Goal: Task Accomplishment & Management: Manage account settings

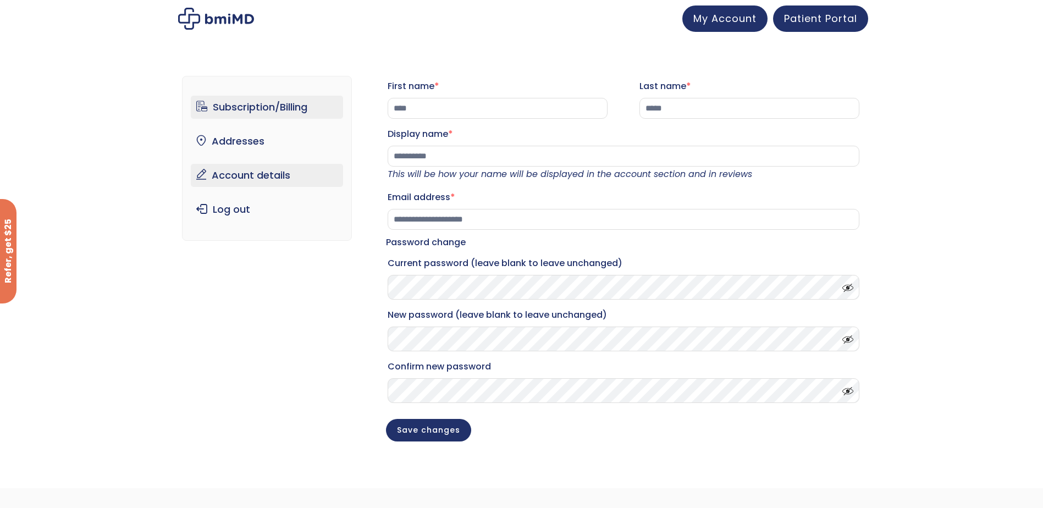
click at [252, 106] on link "Subscription/Billing" at bounding box center [267, 107] width 152 height 23
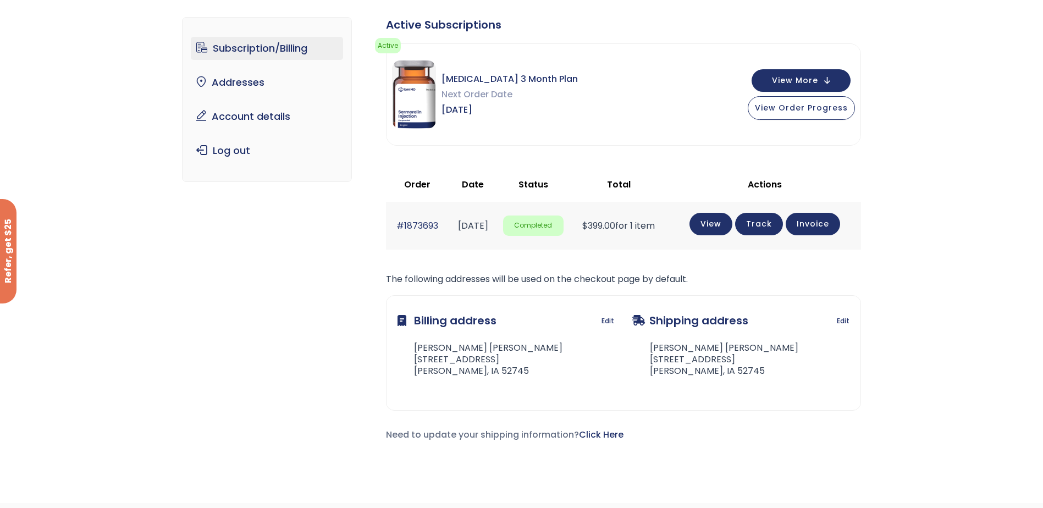
scroll to position [110, 0]
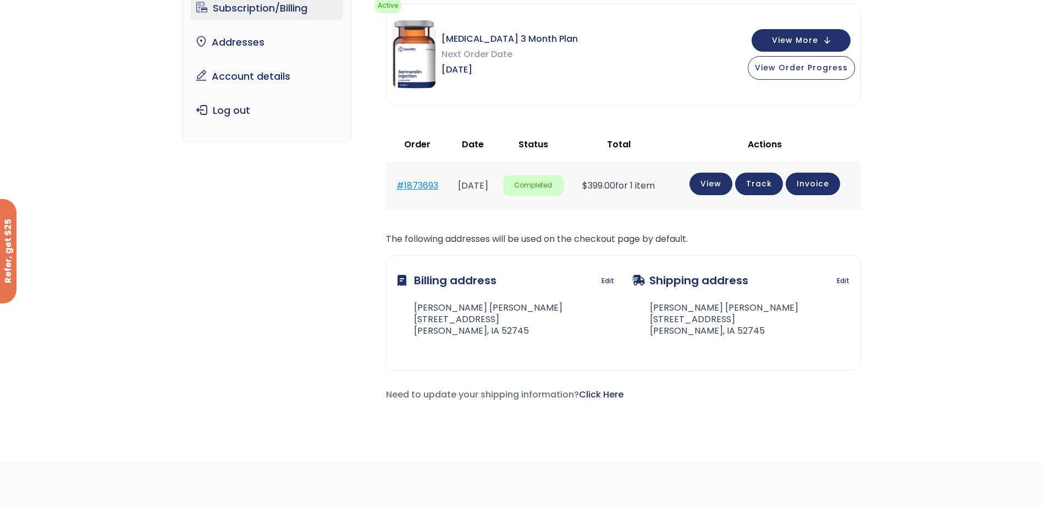
click at [409, 186] on link "#1873693" at bounding box center [417, 185] width 42 height 13
